Goal: Check status

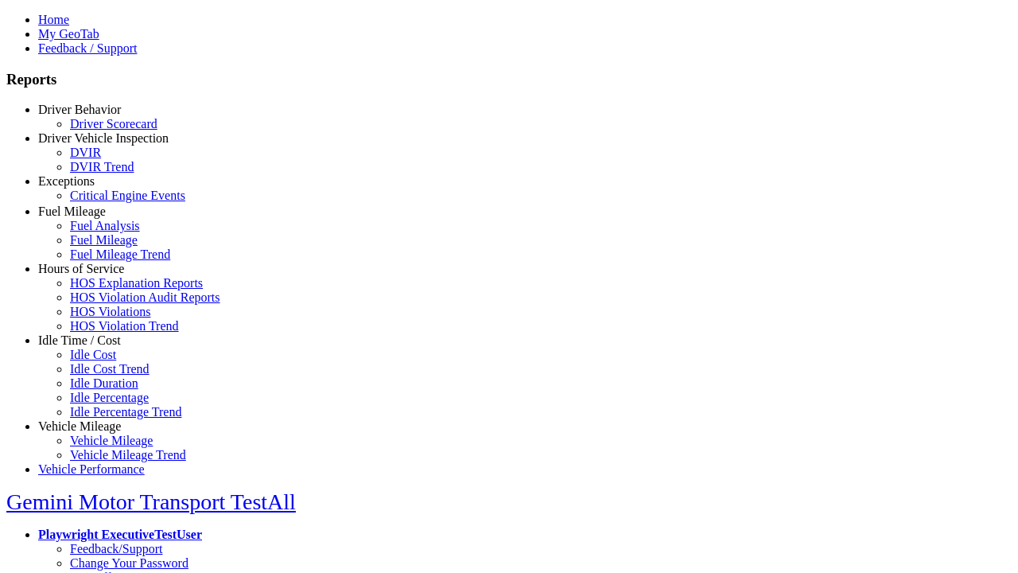
click at [103, 202] on link "Critical Engine Events" at bounding box center [127, 196] width 115 height 14
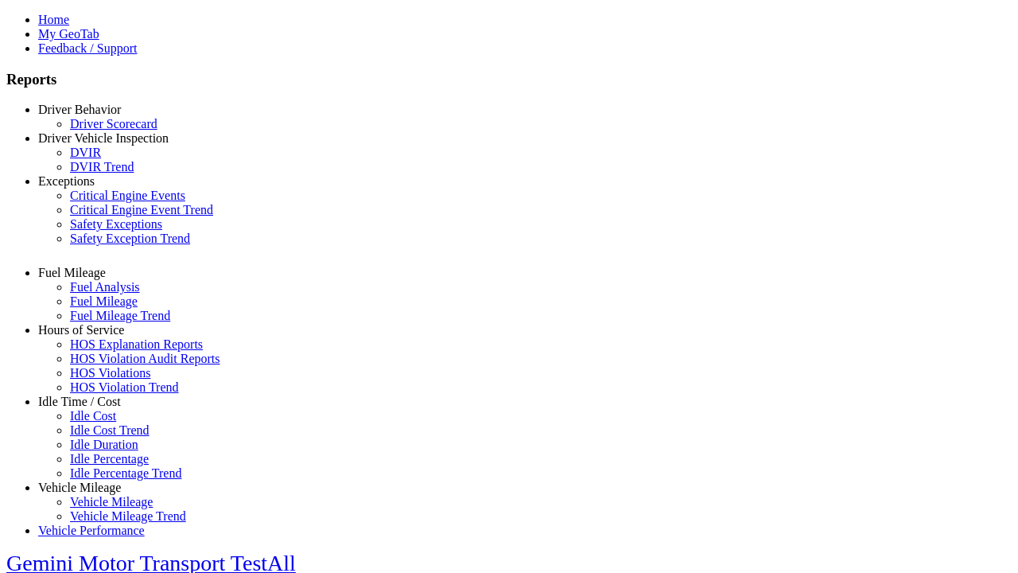
select select "**********"
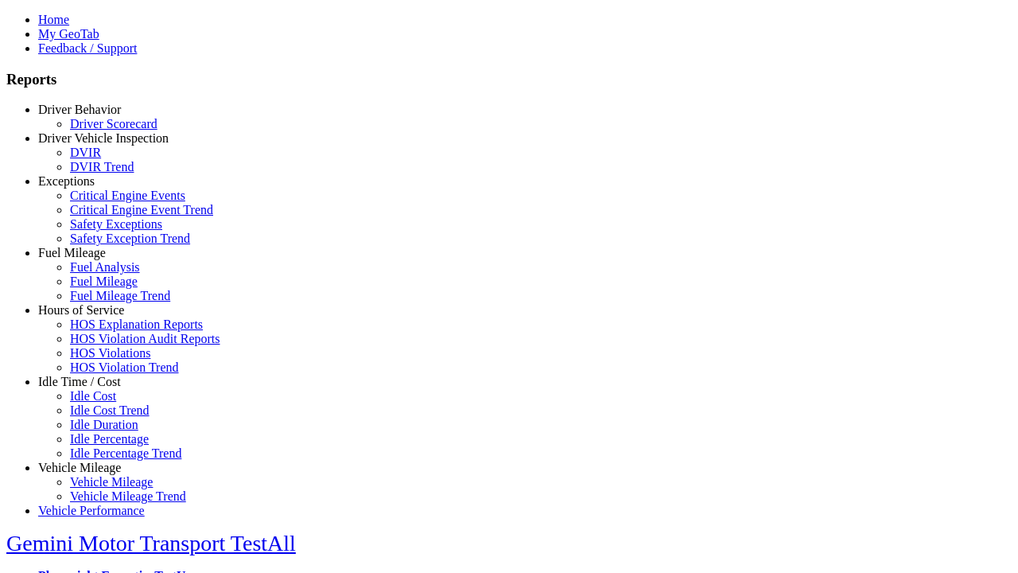
type input "**********"
